Goal: Obtain resource: Obtain resource

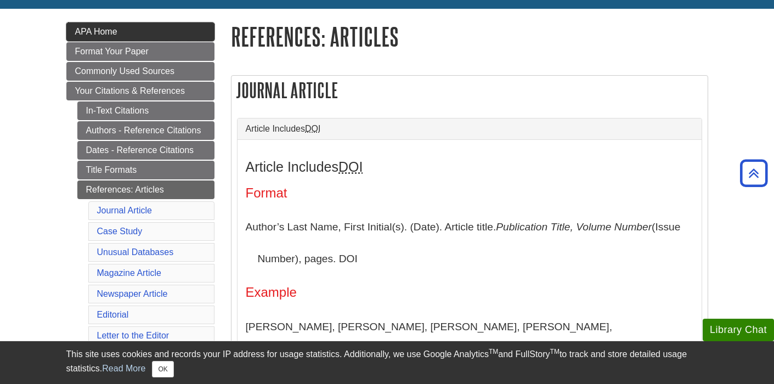
scroll to position [141, 0]
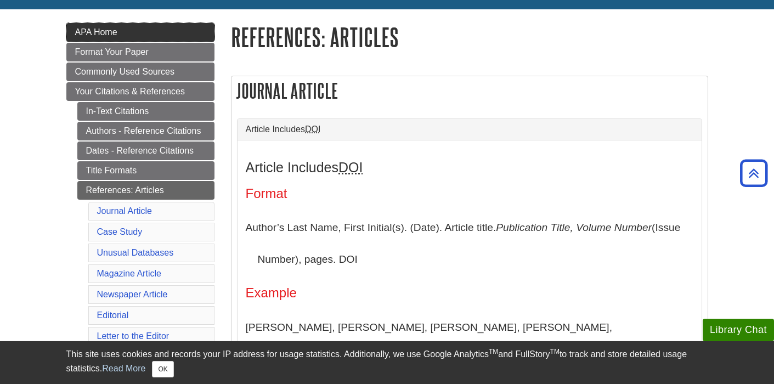
click at [148, 31] on link "APA Home" at bounding box center [140, 32] width 148 height 19
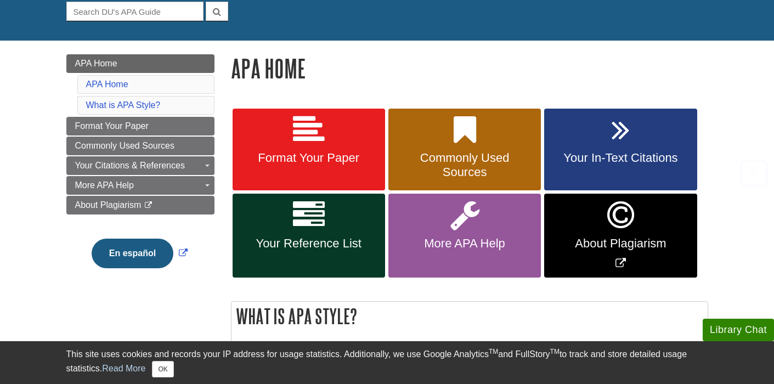
scroll to position [109, 0]
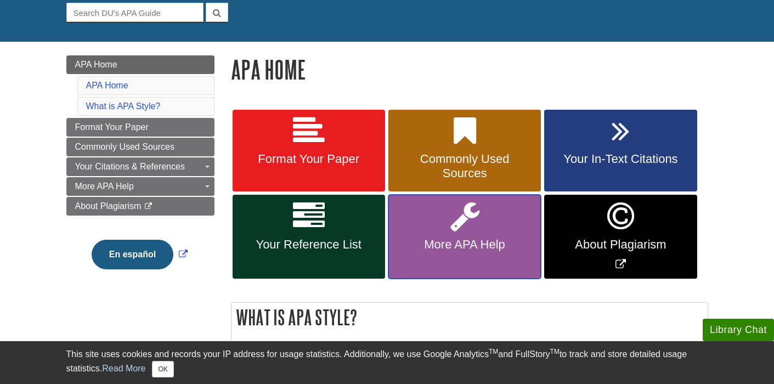
click at [470, 254] on link "More APA Help" at bounding box center [465, 237] width 153 height 84
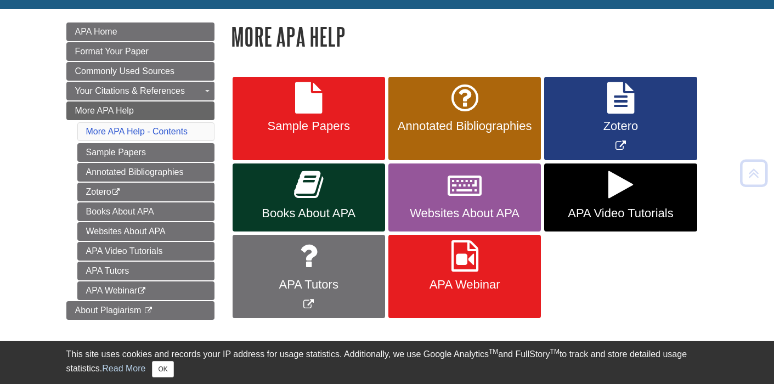
scroll to position [143, 0]
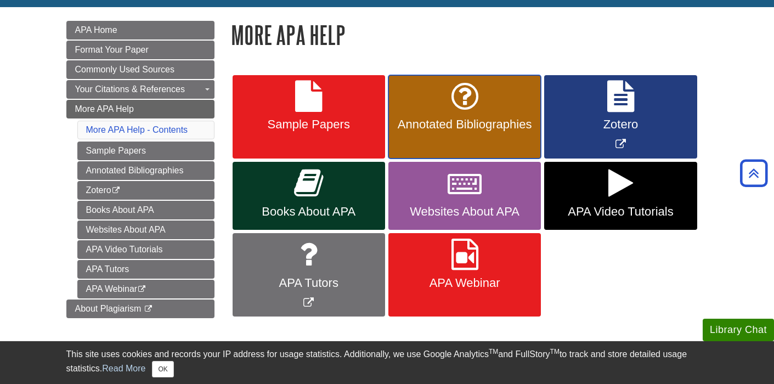
click at [420, 109] on link "Annotated Bibliographies" at bounding box center [465, 117] width 153 height 84
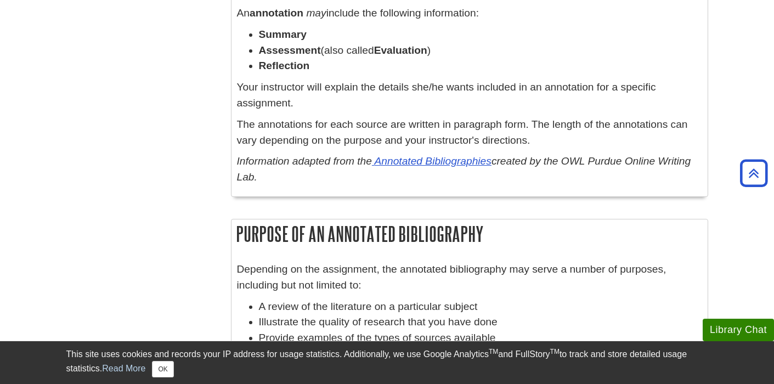
scroll to position [802, 0]
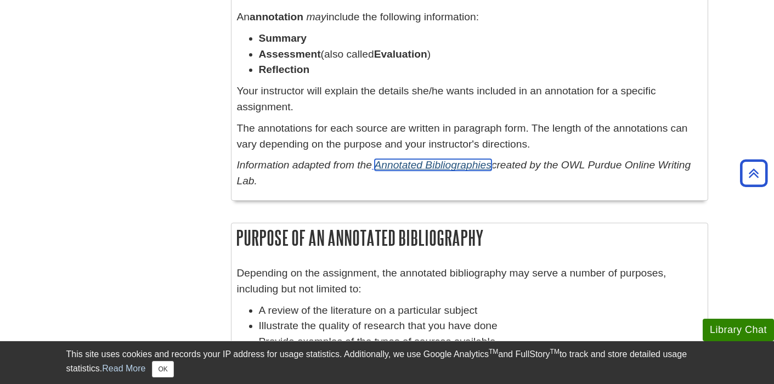
click at [406, 167] on link "Annotated Bibliographies" at bounding box center [433, 165] width 117 height 12
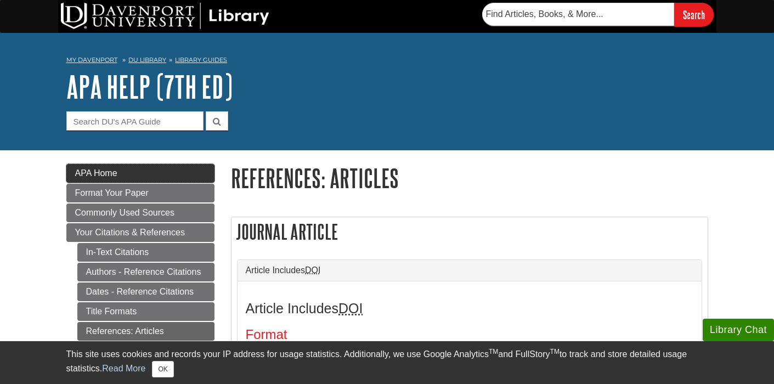
click at [169, 178] on link "APA Home" at bounding box center [140, 173] width 148 height 19
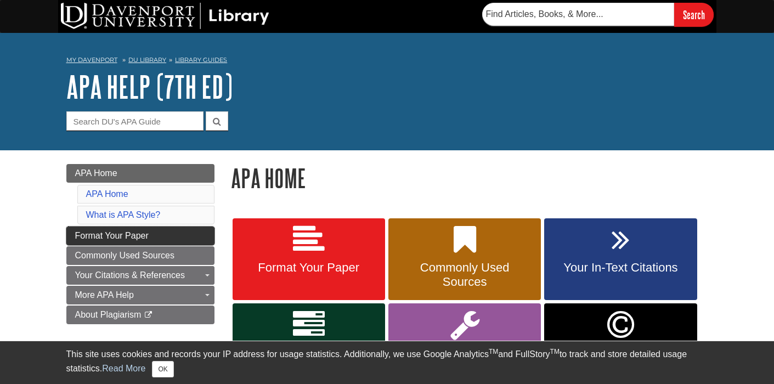
click at [148, 239] on span "Format Your Paper" at bounding box center [112, 235] width 74 height 9
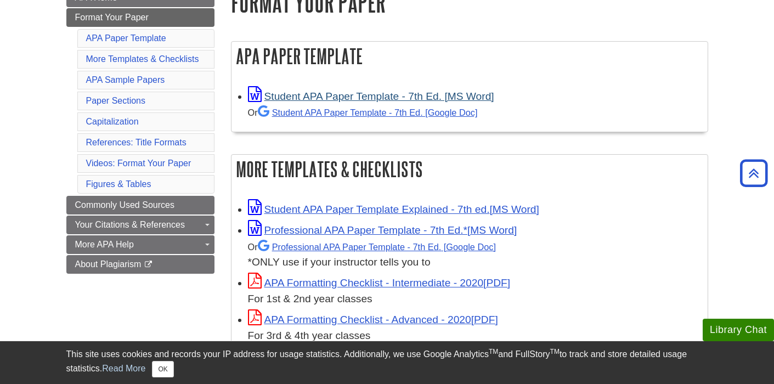
scroll to position [149, 0]
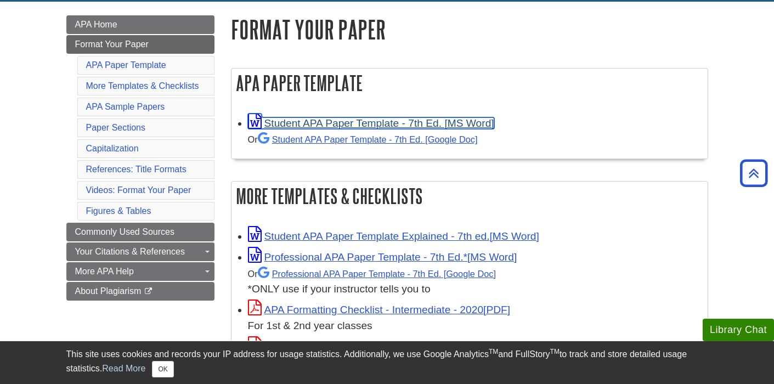
click at [335, 121] on link "Student APA Paper Template - 7th Ed. [MS Word]" at bounding box center [371, 123] width 246 height 12
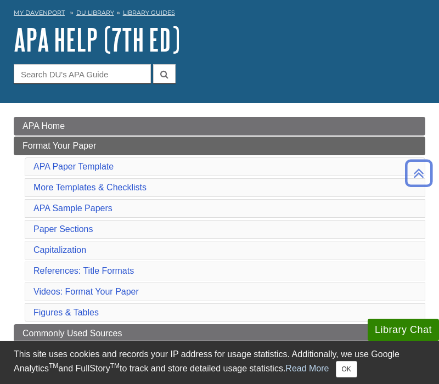
scroll to position [38, 0]
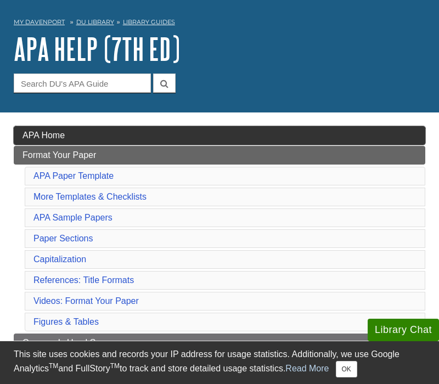
click at [197, 132] on link "APA Home" at bounding box center [220, 135] width 412 height 19
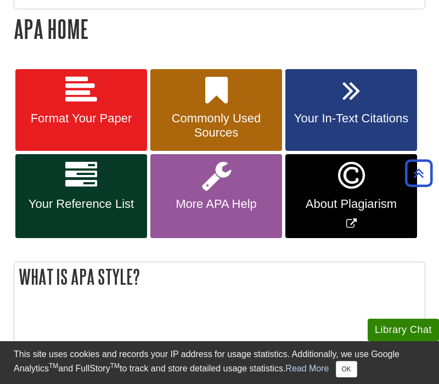
scroll to position [178, 0]
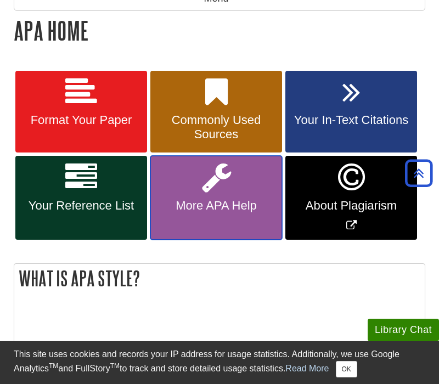
click at [231, 206] on span "More APA Help" at bounding box center [216, 206] width 115 height 14
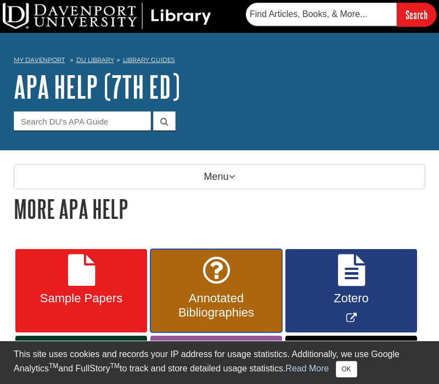
click at [258, 307] on span "Annotated Bibliographies" at bounding box center [216, 305] width 115 height 29
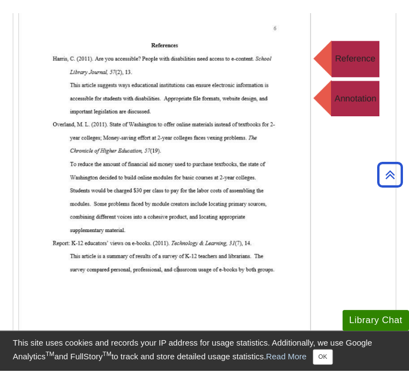
scroll to position [294, 0]
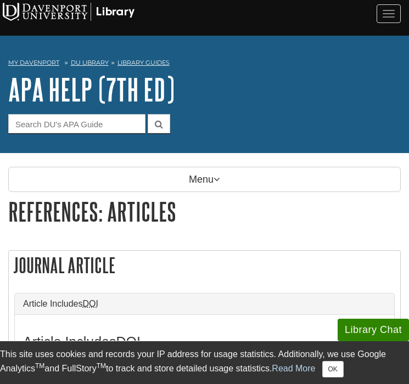
click at [71, 10] on img at bounding box center [69, 12] width 132 height 18
click at [102, 9] on img at bounding box center [69, 12] width 132 height 18
click at [6, 13] on img at bounding box center [69, 12] width 132 height 18
click at [384, 10] on span "button" at bounding box center [389, 10] width 12 height 1
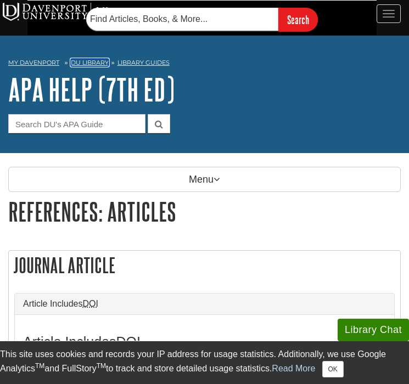
click at [92, 61] on link "DU Library" at bounding box center [90, 63] width 38 height 8
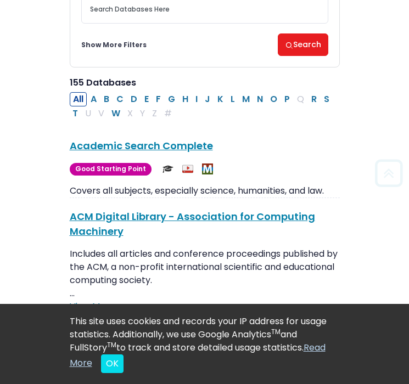
scroll to position [165, 0]
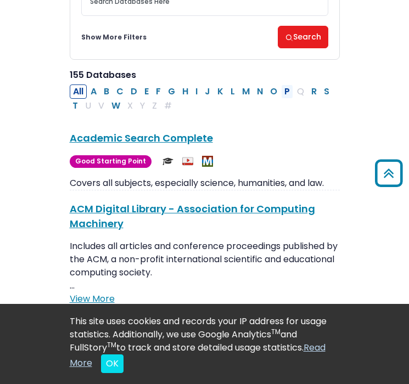
click at [284, 88] on button "P" at bounding box center [287, 92] width 12 height 14
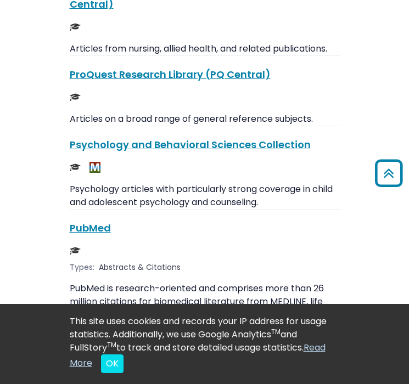
scroll to position [2457, 0]
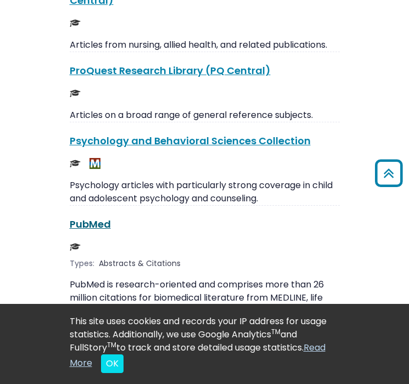
click at [95, 217] on link "PubMed This link opens in a new window" at bounding box center [90, 224] width 41 height 14
